Goal: Task Accomplishment & Management: Manage account settings

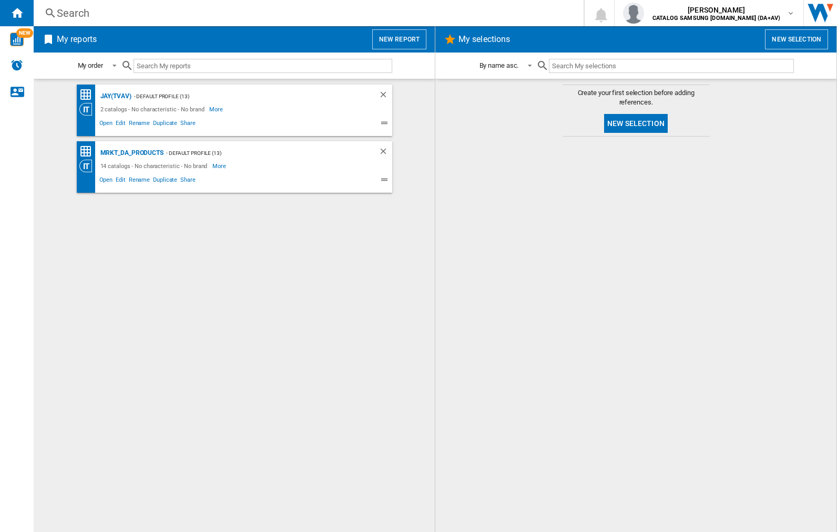
click at [183, 63] on input "text" at bounding box center [262, 66] width 259 height 14
click at [644, 13] on img "button" at bounding box center [633, 13] width 21 height 21
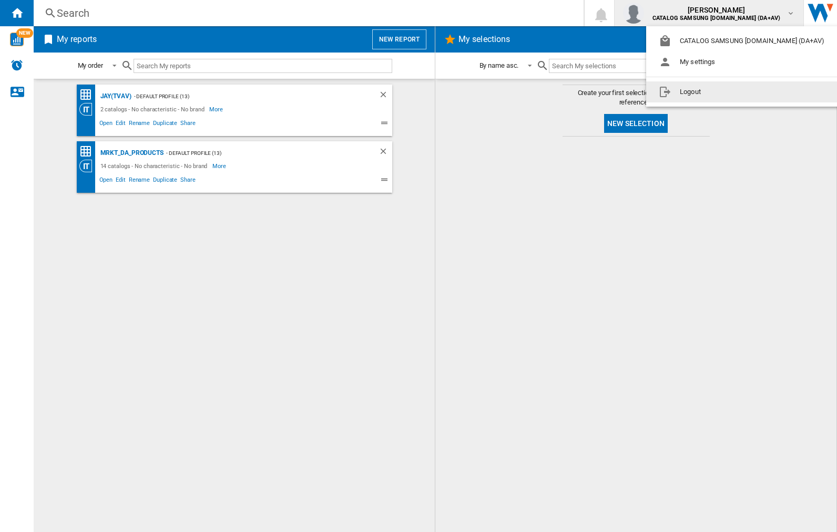
click at [727, 92] on button "Logout" at bounding box center [743, 91] width 195 height 21
